Goal: Task Accomplishment & Management: Manage account settings

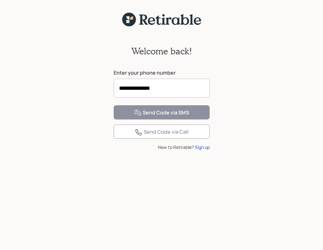
type input "**********"
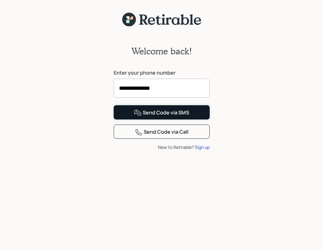
click at [127, 119] on button "Send Code via SMS" at bounding box center [162, 112] width 96 height 14
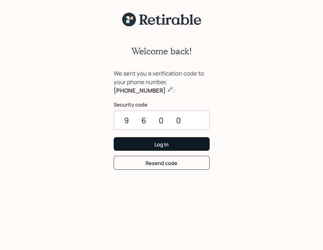
type input "9600"
click at [149, 145] on button "Log In" at bounding box center [162, 144] width 96 height 14
